Goal: Information Seeking & Learning: Find contact information

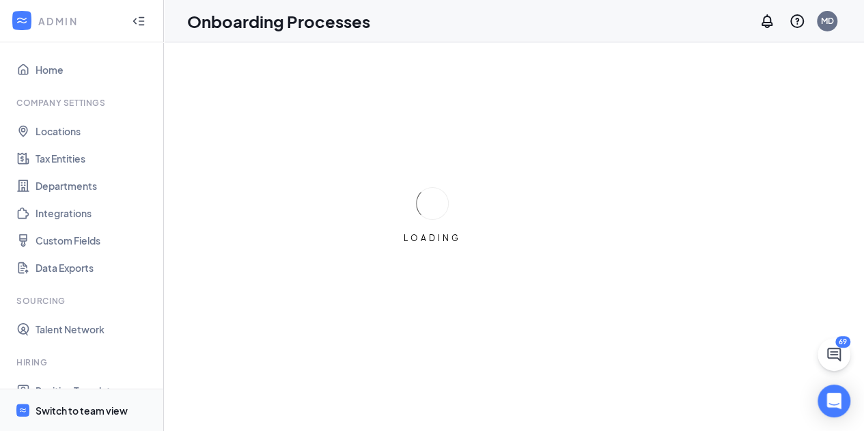
click at [44, 408] on div "Switch to team view" at bounding box center [82, 411] width 92 height 14
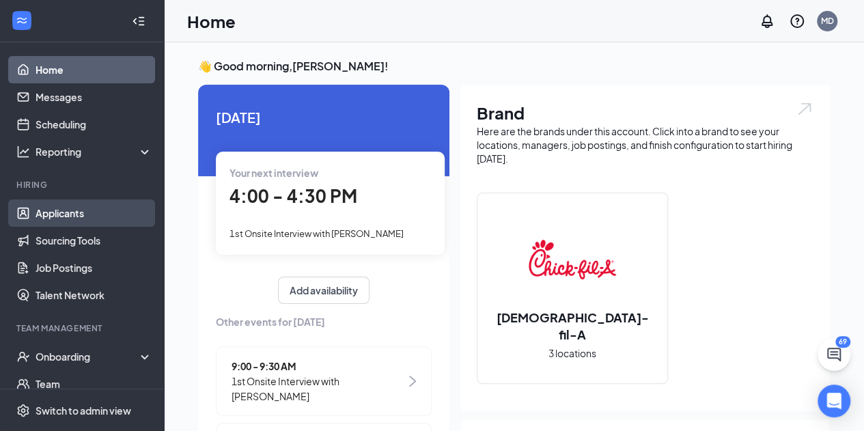
click at [66, 210] on link "Applicants" at bounding box center [94, 212] width 117 height 27
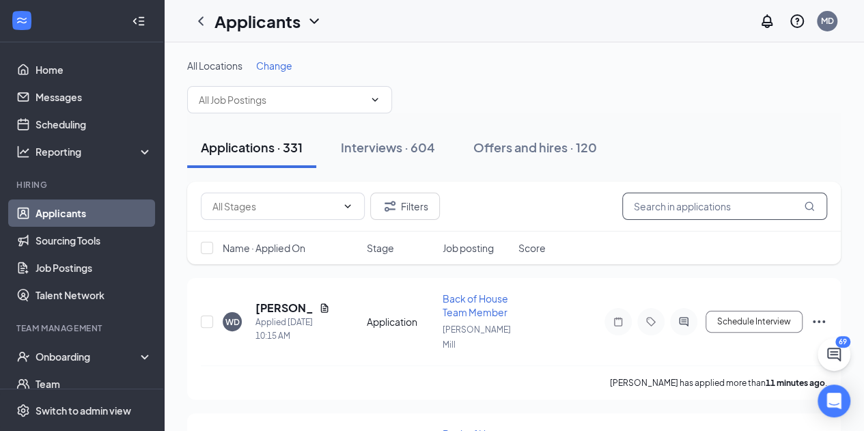
click at [646, 205] on input "text" at bounding box center [724, 206] width 205 height 27
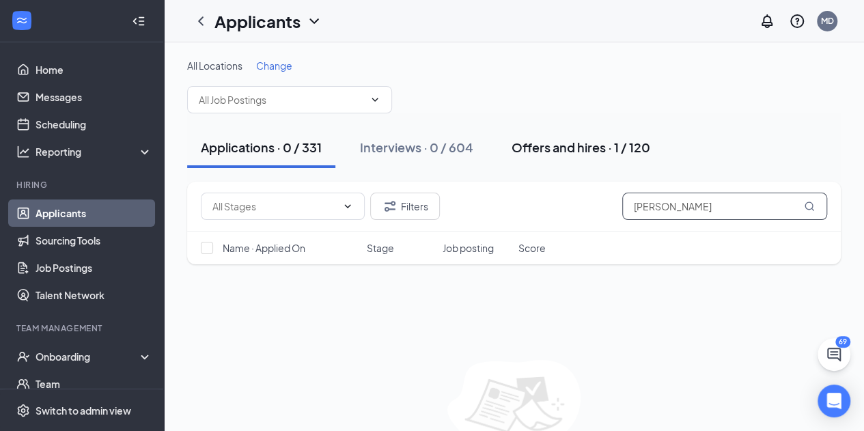
type input "[PERSON_NAME]"
click at [574, 145] on div "Offers and hires · 1 / 120" at bounding box center [581, 147] width 139 height 17
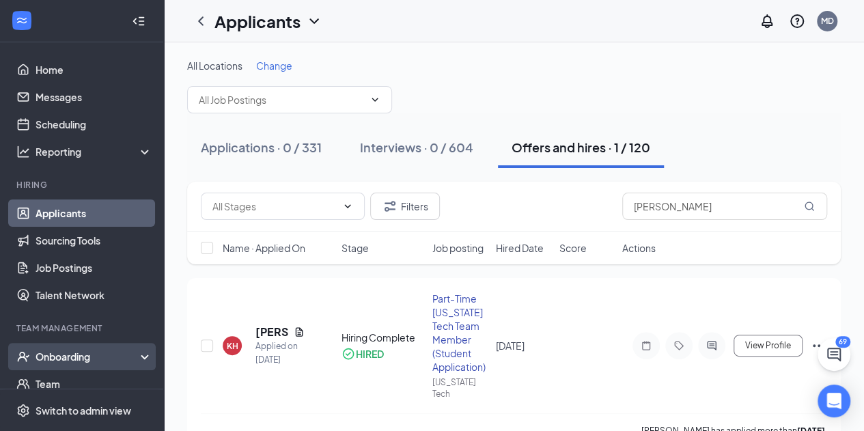
click at [85, 354] on div "Onboarding" at bounding box center [88, 357] width 105 height 14
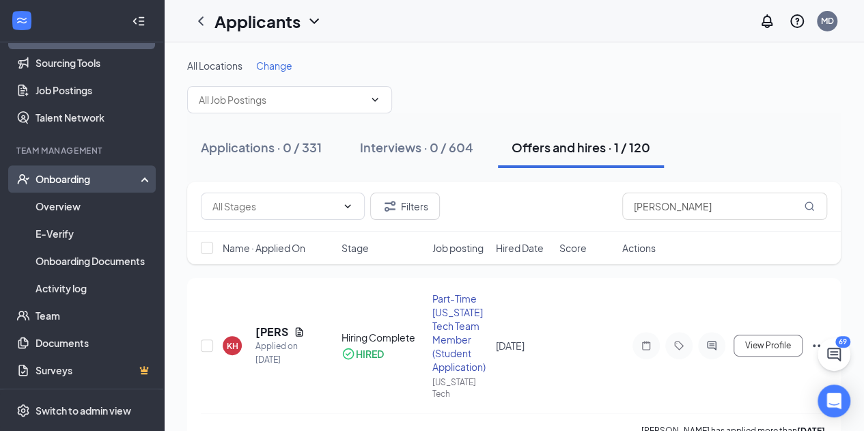
scroll to position [178, 0]
click at [96, 214] on link "Overview" at bounding box center [94, 206] width 117 height 27
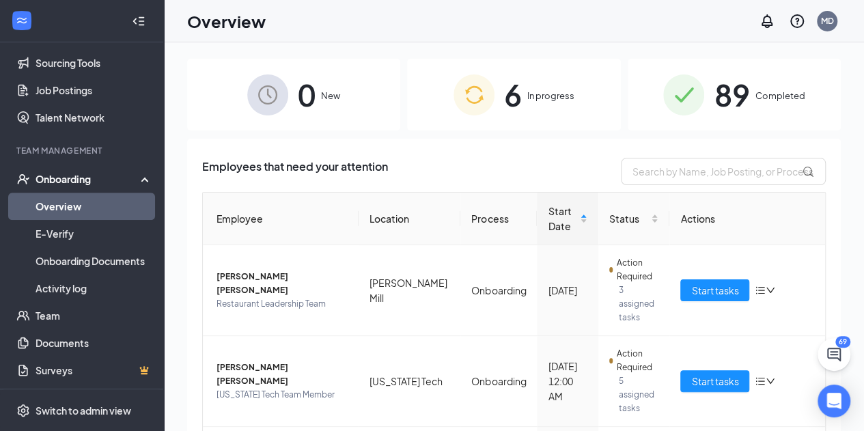
click at [518, 109] on div "6 In progress" at bounding box center [513, 95] width 213 height 72
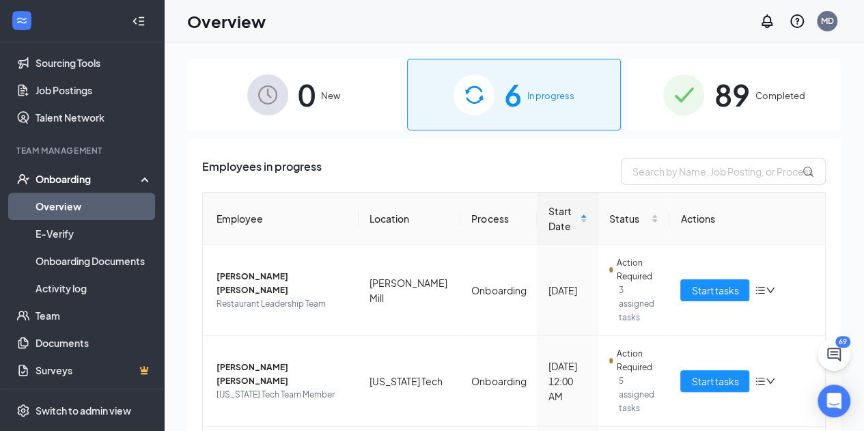
click at [745, 107] on div "89 Completed" at bounding box center [734, 95] width 213 height 72
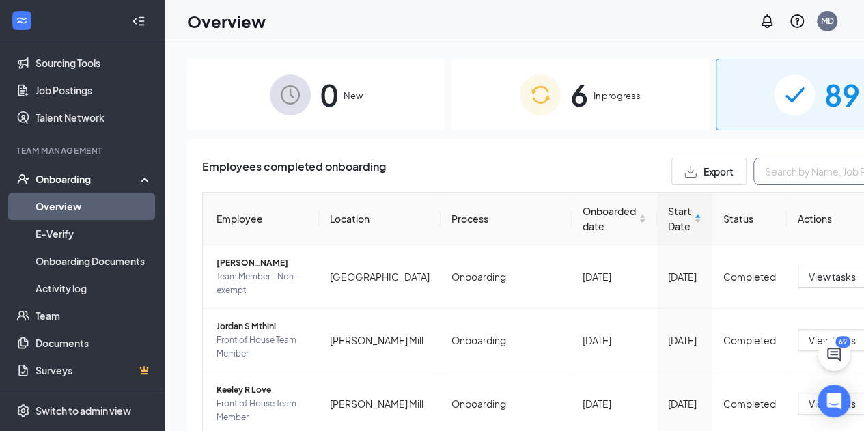
click at [753, 158] on input "text" at bounding box center [855, 171] width 205 height 27
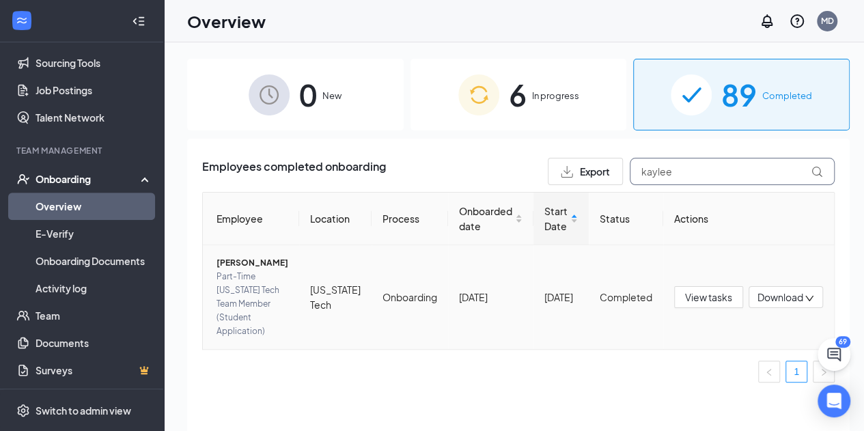
type input "kaylee"
click at [250, 261] on span "[PERSON_NAME]" at bounding box center [253, 263] width 72 height 14
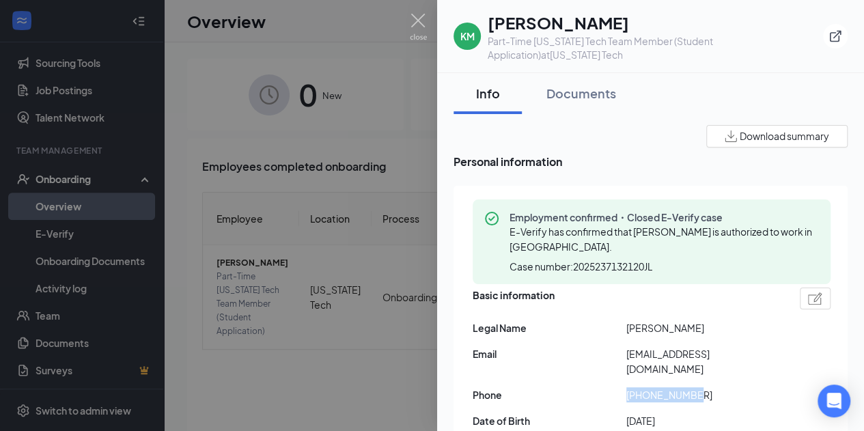
drag, startPoint x: 706, startPoint y: 376, endPoint x: 608, endPoint y: 386, distance: 98.1
click at [608, 387] on div "Phone [PHONE_NUMBER]" at bounding box center [652, 394] width 358 height 15
copy div "[PHONE_NUMBER]"
click at [331, 145] on div at bounding box center [432, 215] width 864 height 431
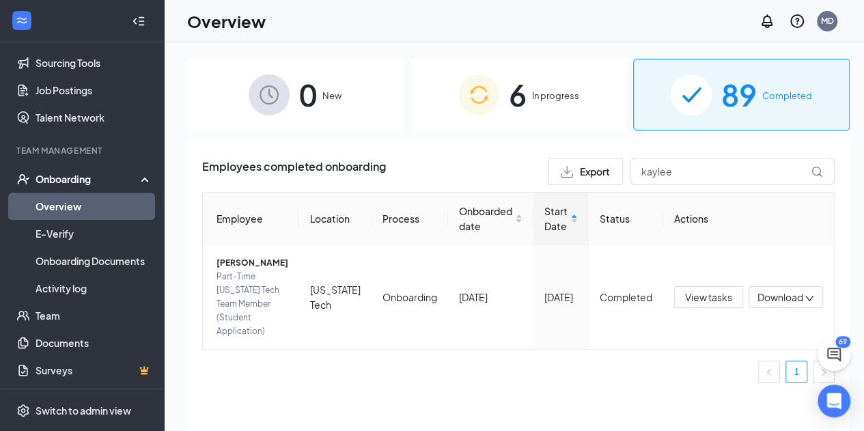
click at [499, 113] on div "6 In progress" at bounding box center [518, 95] width 217 height 72
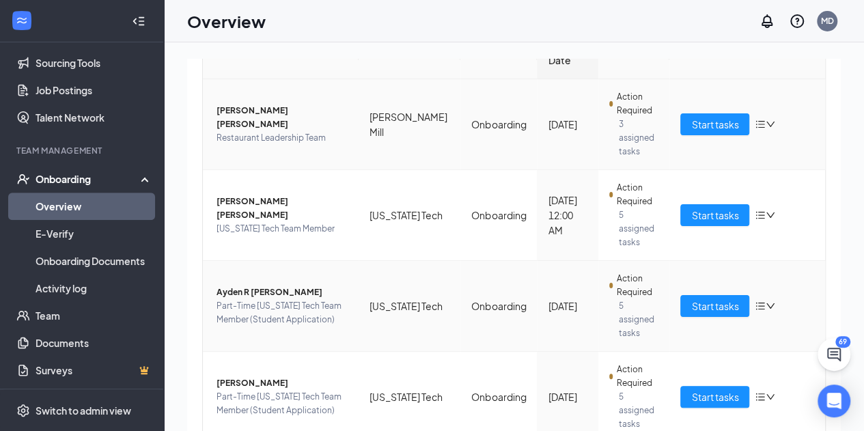
scroll to position [167, 0]
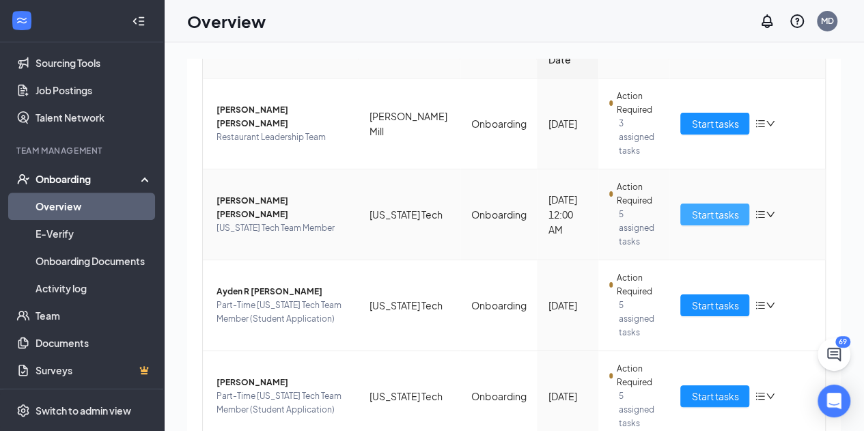
click at [691, 207] on span "Start tasks" at bounding box center [714, 214] width 47 height 15
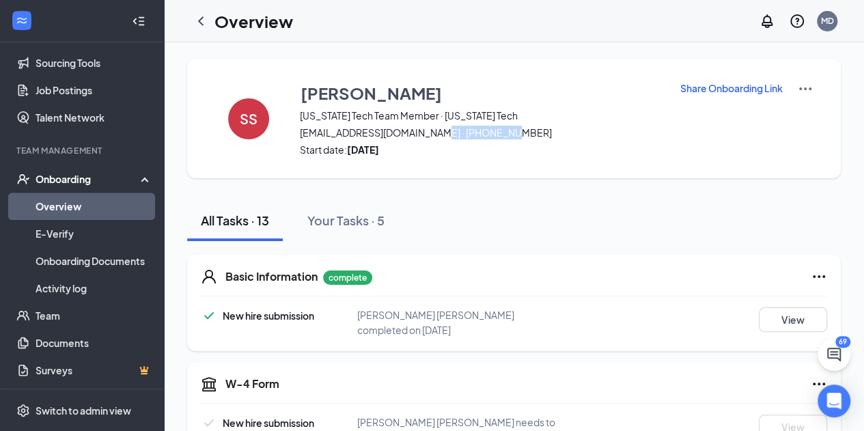
drag, startPoint x: 503, startPoint y: 133, endPoint x: 428, endPoint y: 133, distance: 74.4
click at [428, 133] on span "[EMAIL_ADDRESS][DOMAIN_NAME] · [PHONE_NUMBER]" at bounding box center [481, 133] width 363 height 14
copy span "[PHONE_NUMBER]"
